Goal: Transaction & Acquisition: Subscribe to service/newsletter

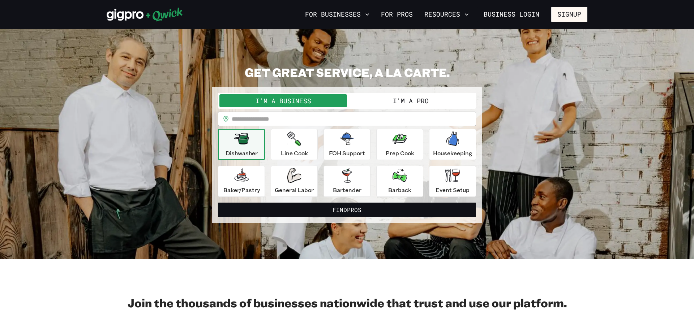
click at [405, 101] on button "I'm a Pro" at bounding box center [411, 100] width 128 height 13
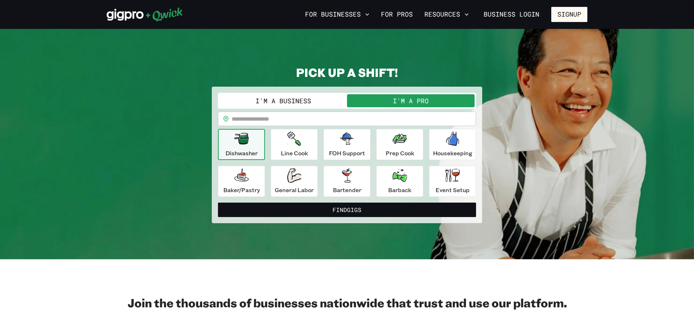
click at [413, 102] on button "I'm a Pro" at bounding box center [411, 100] width 128 height 13
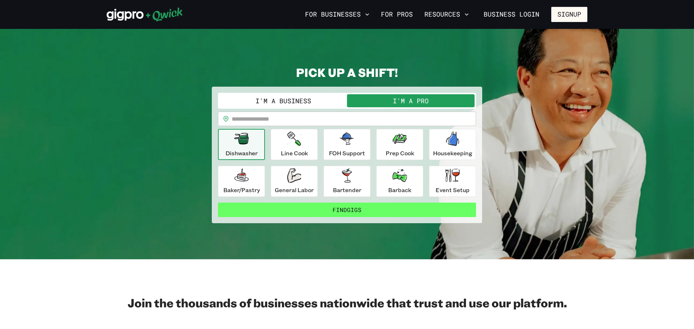
click at [342, 210] on button "Find Gigs" at bounding box center [347, 210] width 258 height 14
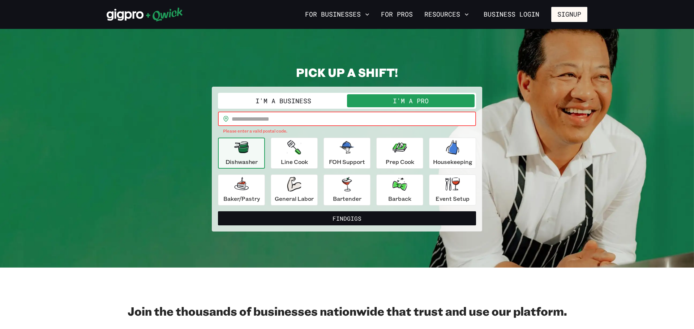
click at [287, 119] on input "text" at bounding box center [354, 119] width 244 height 14
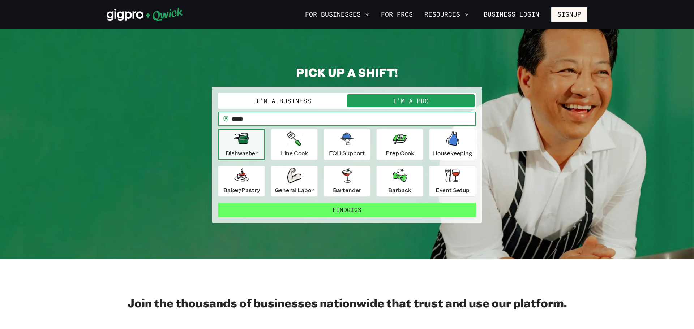
type input "*****"
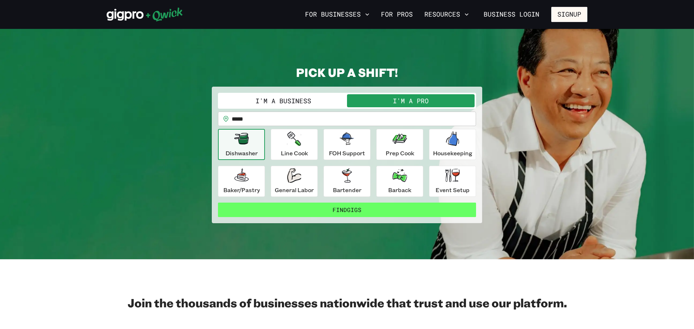
click at [356, 216] on button "Find Gigs" at bounding box center [347, 210] width 258 height 14
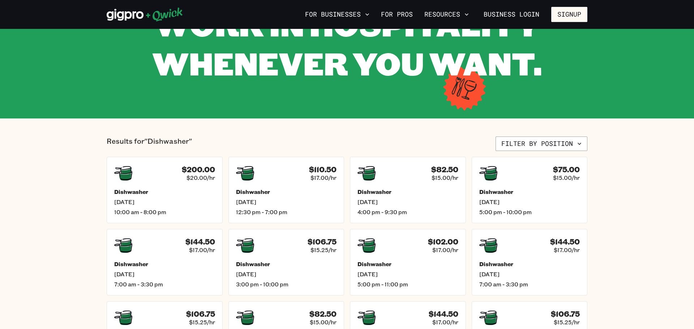
scroll to position [61, 0]
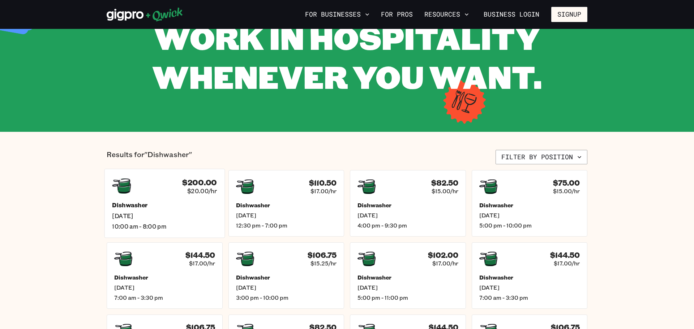
click at [143, 229] on span "10:00 am - 8:00 pm" at bounding box center [164, 227] width 105 height 8
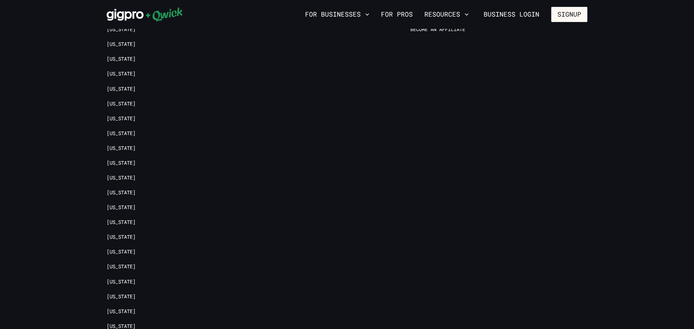
scroll to position [486, 0]
click at [115, 297] on link "[US_STATE]" at bounding box center [121, 298] width 29 height 7
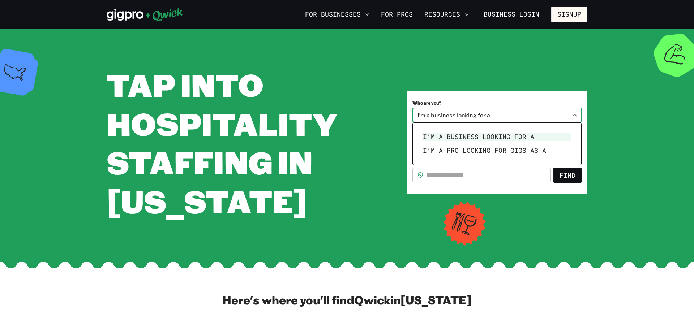
click at [574, 116] on body "**********" at bounding box center [347, 164] width 694 height 329
click at [491, 148] on li "I’m a pro looking for Gigs as a" at bounding box center [497, 151] width 154 height 14
type input "***"
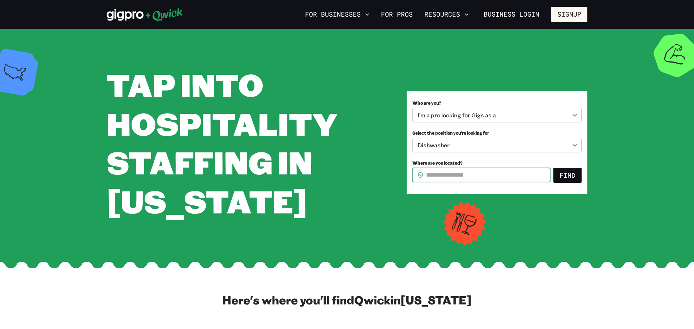
click at [475, 171] on input "Where are you located?" at bounding box center [488, 175] width 124 height 14
type input "*****"
click at [561, 178] on button "Find" at bounding box center [568, 175] width 28 height 15
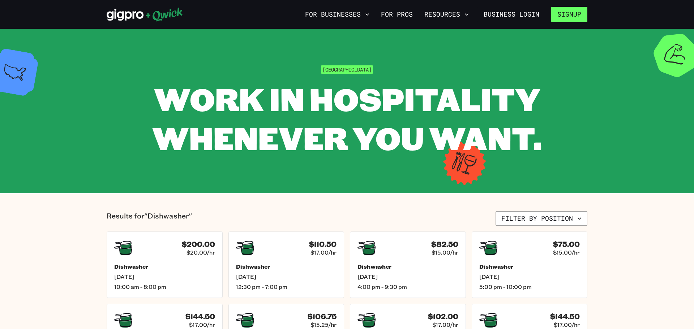
click at [578, 14] on button "Signup" at bounding box center [569, 14] width 36 height 15
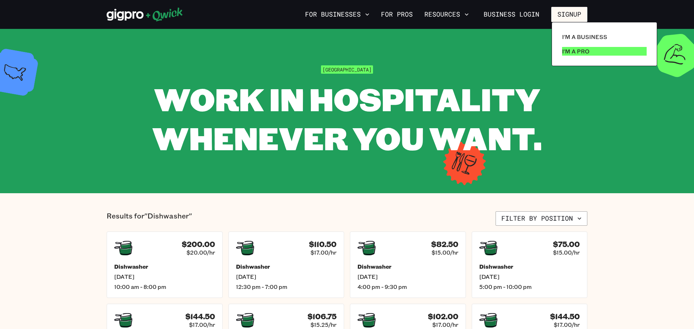
click at [568, 50] on p "I'm a Pro" at bounding box center [575, 51] width 27 height 9
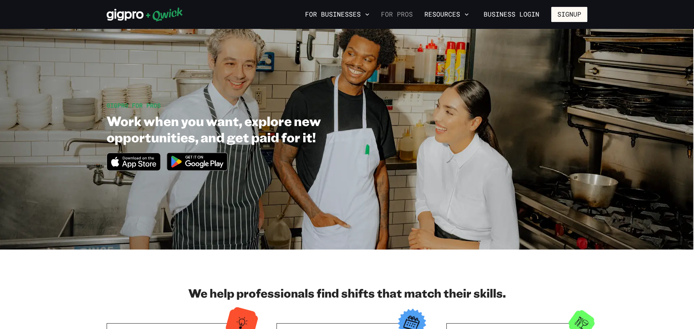
click at [410, 12] on link "For Pros" at bounding box center [397, 14] width 38 height 12
click at [409, 13] on link "For Pros" at bounding box center [397, 14] width 38 height 12
click at [466, 12] on icon "button" at bounding box center [466, 14] width 7 height 7
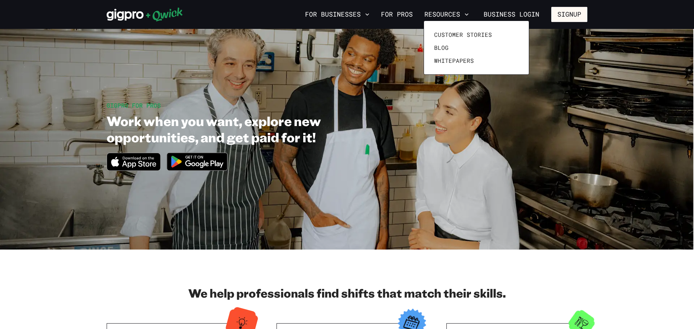
click at [397, 16] on div at bounding box center [347, 164] width 694 height 329
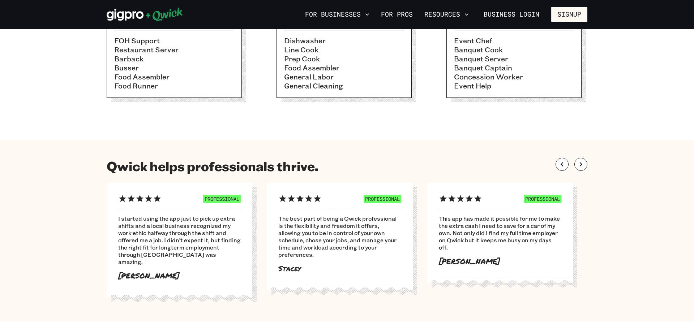
scroll to position [944, 0]
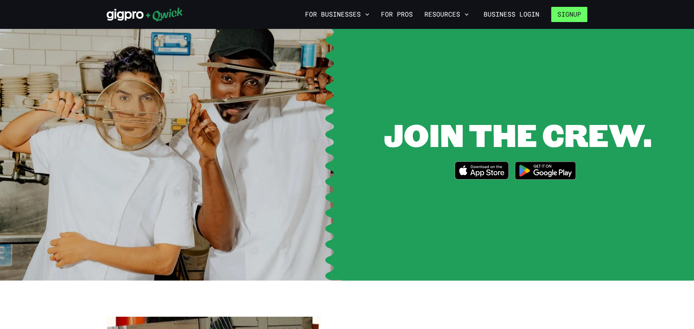
click at [573, 11] on button "Signup" at bounding box center [569, 14] width 36 height 15
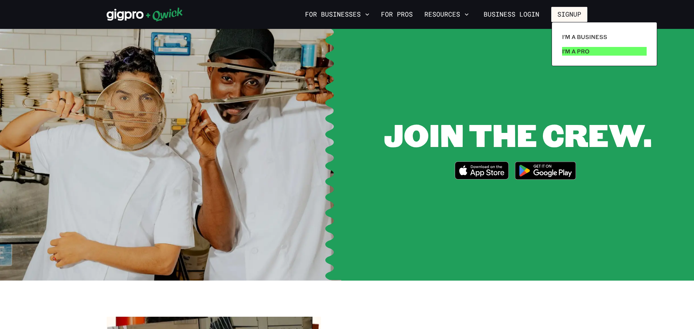
click at [583, 49] on p "I'm a Pro" at bounding box center [575, 51] width 27 height 9
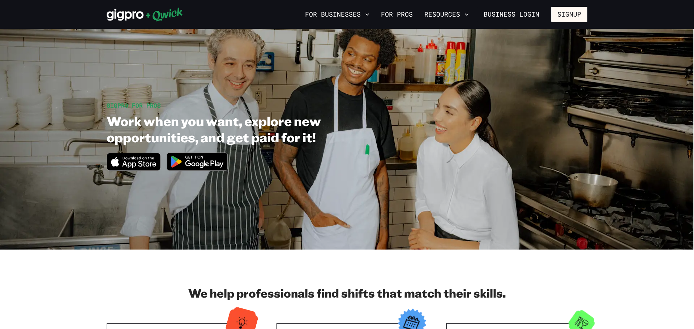
click at [199, 163] on img at bounding box center [197, 161] width 70 height 27
click at [467, 16] on icon "button" at bounding box center [466, 14] width 7 height 7
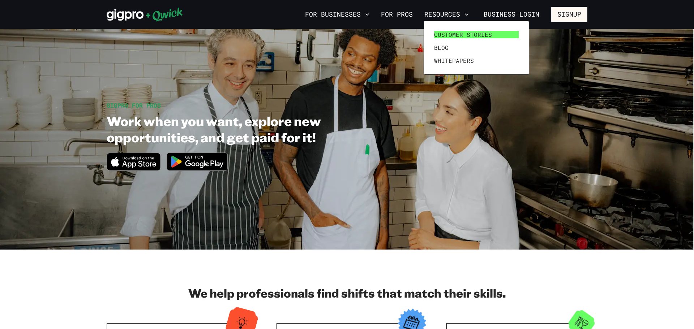
click at [474, 35] on span "Customer stories" at bounding box center [463, 34] width 58 height 7
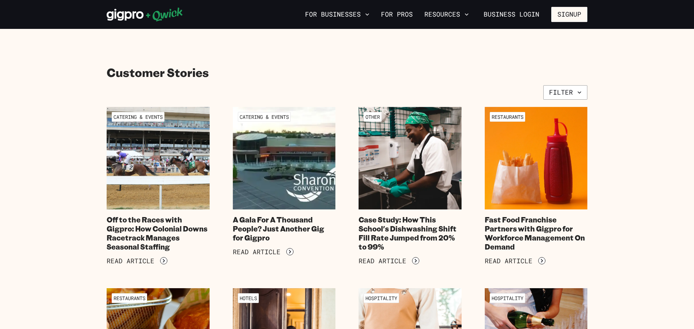
click at [118, 17] on icon at bounding box center [125, 15] width 37 height 12
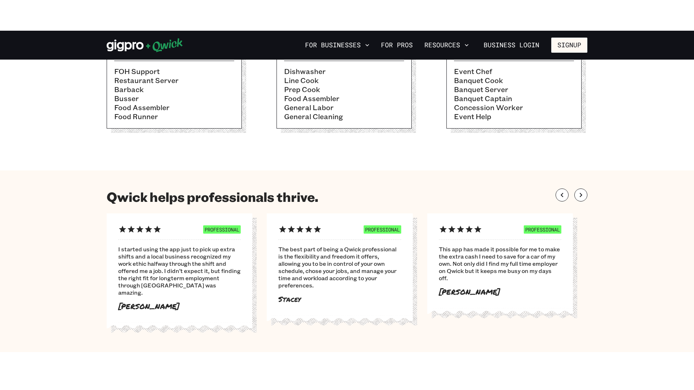
scroll to position [944, 0]
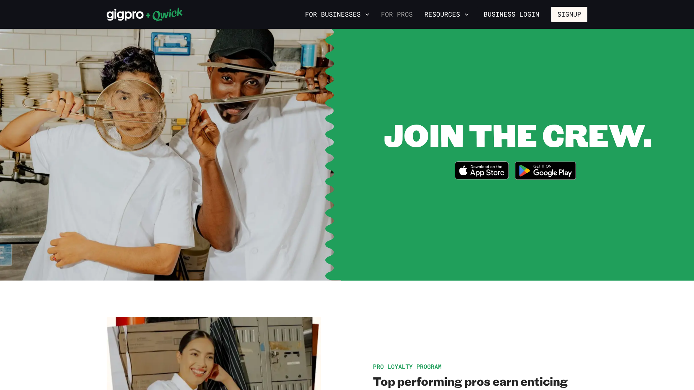
click at [694, 0] on div "For Businesses For Pros Resources Business Login Signup" at bounding box center [347, 14] width 694 height 29
